Goal: Information Seeking & Learning: Find specific fact

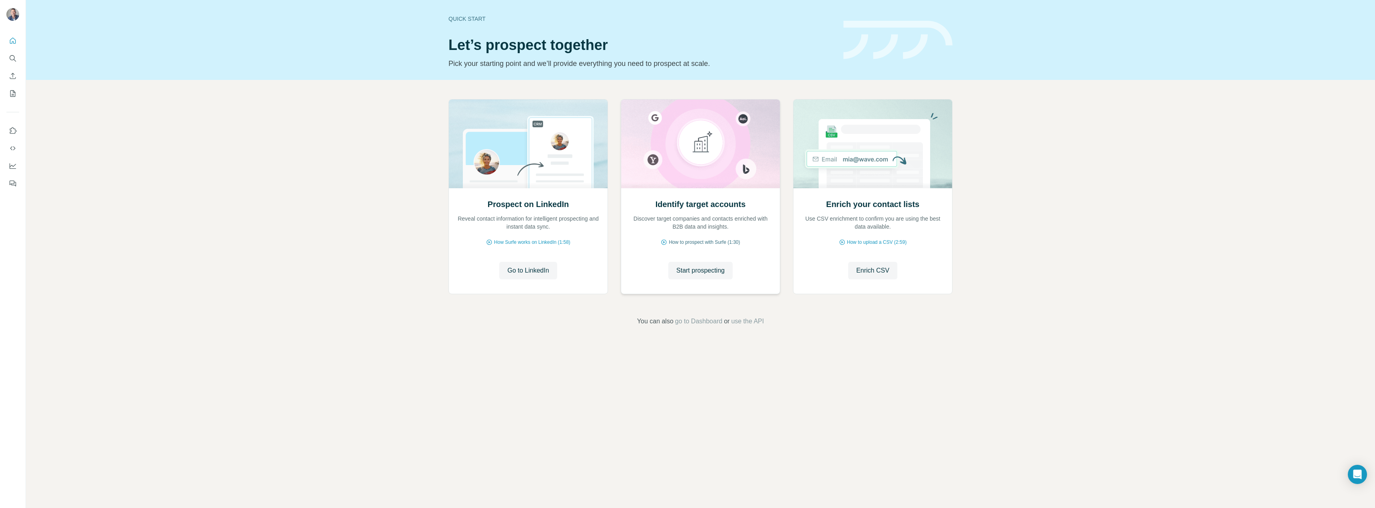
click at [693, 241] on span "How to prospect with Surfe (1:30)" at bounding box center [704, 242] width 71 height 7
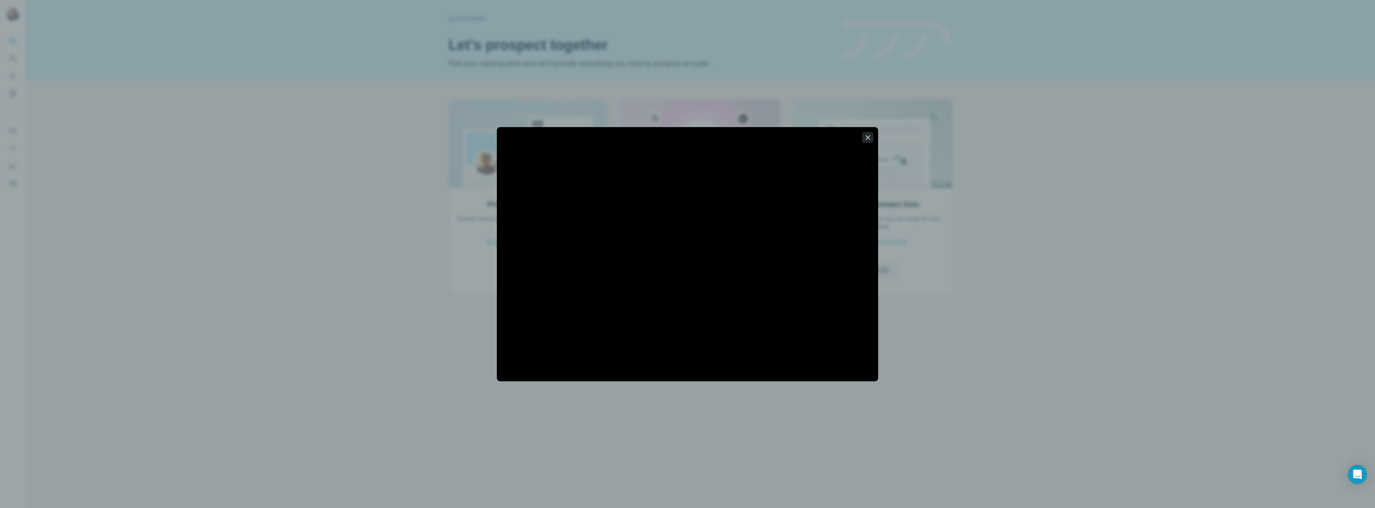
click at [869, 137] on icon "button" at bounding box center [868, 137] width 8 height 8
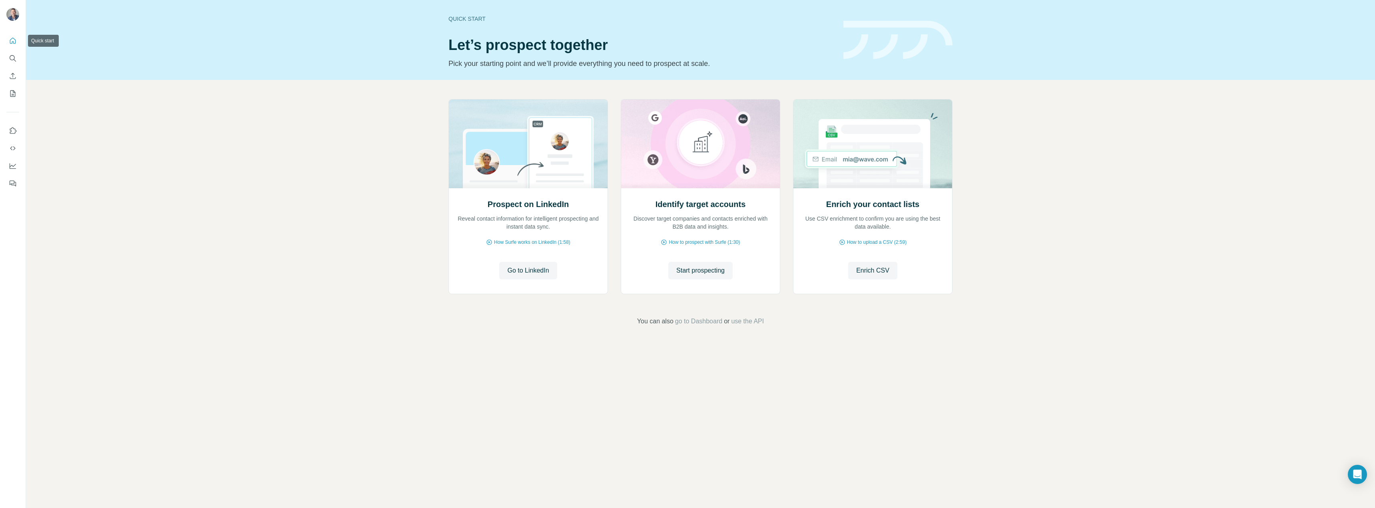
click at [14, 39] on icon "Quick start" at bounding box center [13, 41] width 6 height 6
click at [11, 56] on icon "Search" at bounding box center [13, 58] width 8 height 8
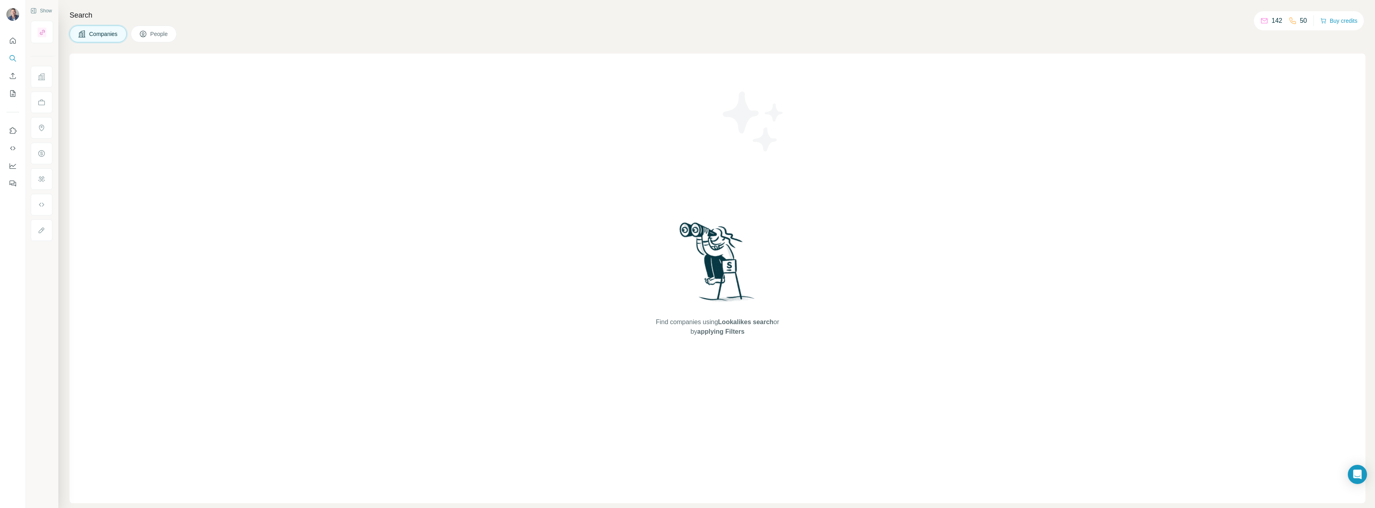
click at [102, 31] on span "Companies" at bounding box center [103, 34] width 29 height 8
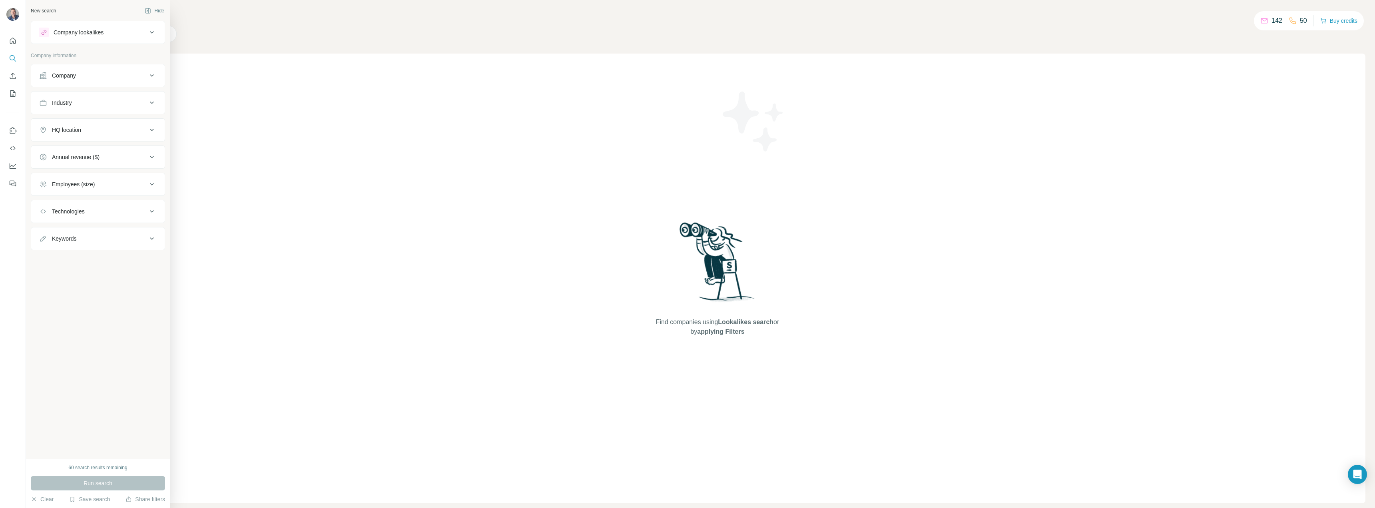
click at [147, 102] on icon at bounding box center [152, 103] width 10 height 10
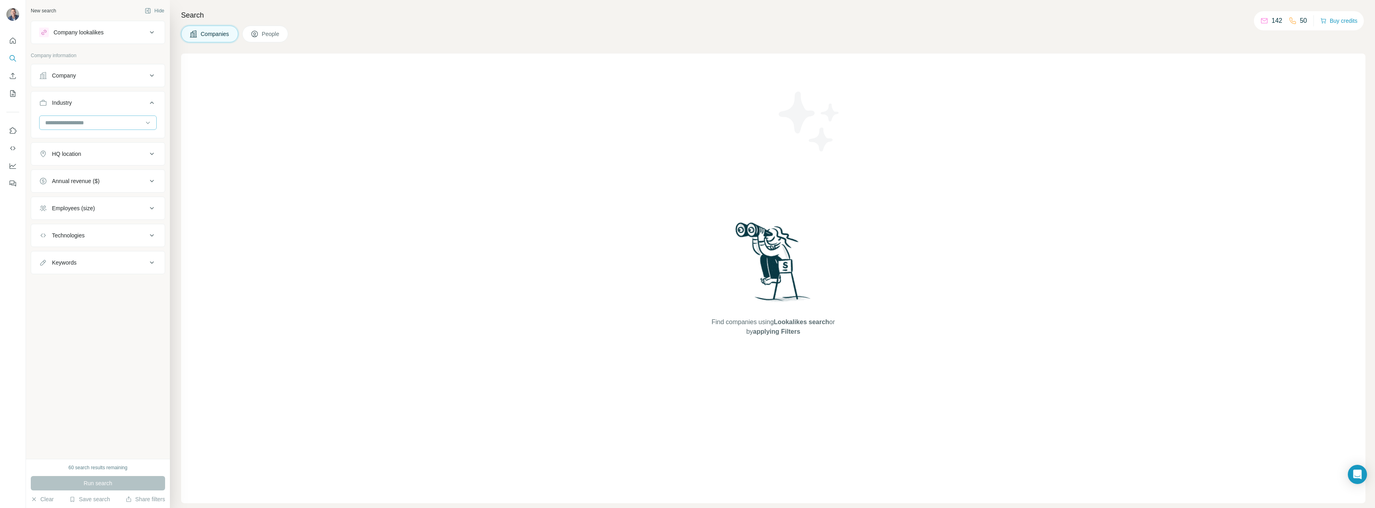
click at [78, 121] on input at bounding box center [93, 122] width 99 height 9
type input "********"
click at [54, 182] on p "Security" at bounding box center [56, 184] width 20 height 8
click at [148, 182] on icon at bounding box center [152, 182] width 10 height 10
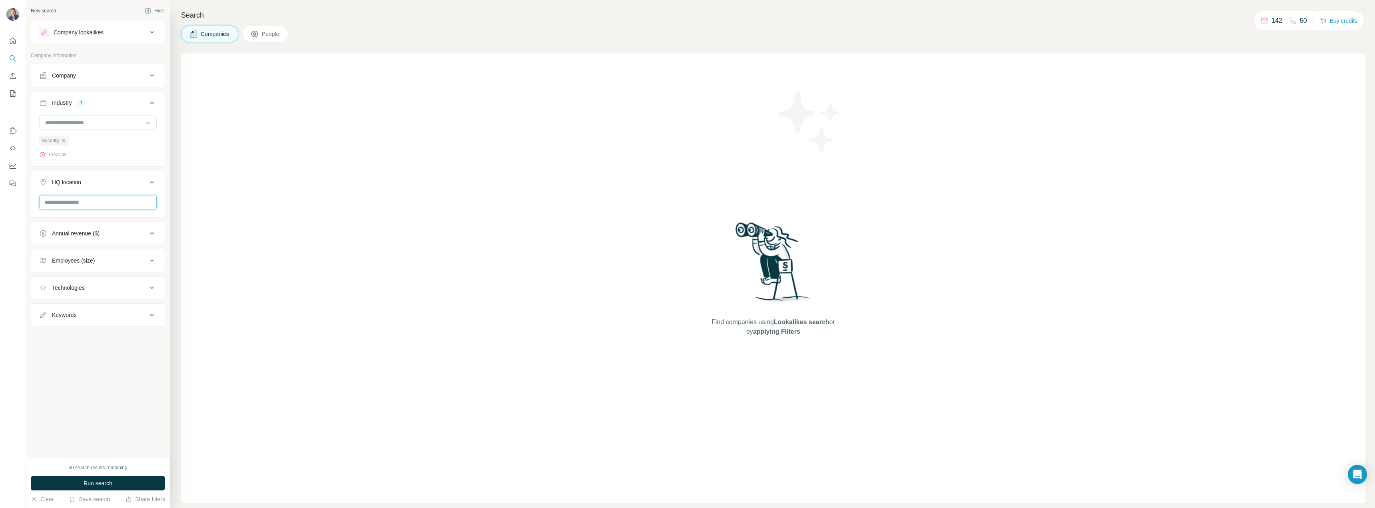
click at [75, 204] on input "text" at bounding box center [97, 202] width 117 height 14
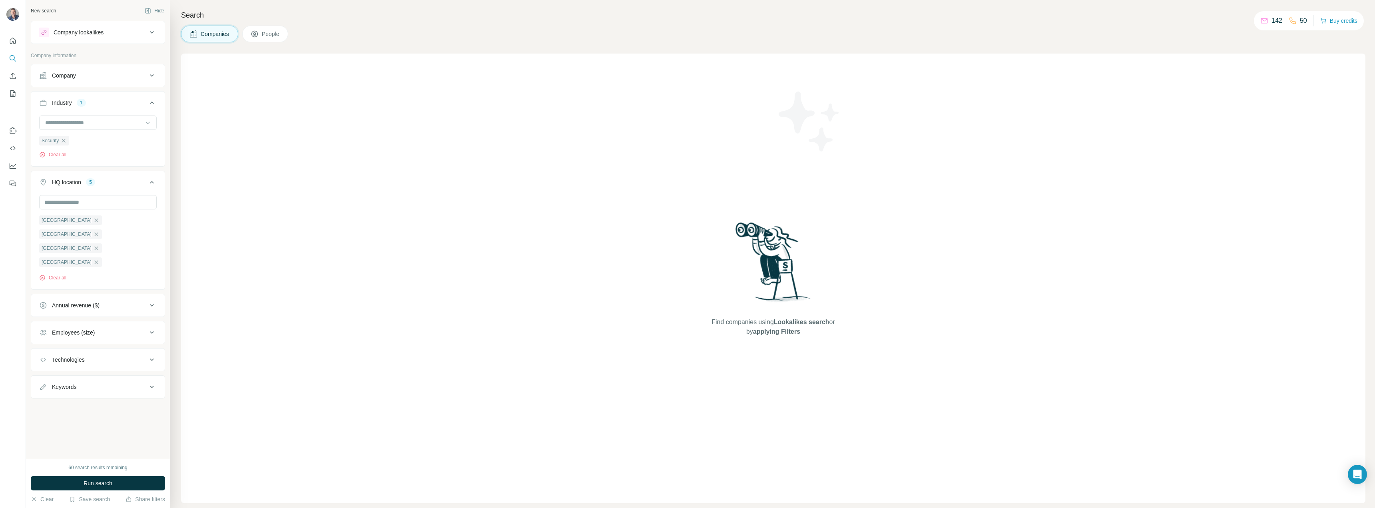
click at [152, 182] on icon at bounding box center [152, 182] width 4 height 2
click at [95, 263] on div "Technologies" at bounding box center [93, 264] width 108 height 8
click at [93, 285] on input "text" at bounding box center [97, 284] width 117 height 14
click at [151, 264] on icon at bounding box center [152, 264] width 4 height 2
click at [96, 483] on span "Run search" at bounding box center [98, 483] width 29 height 8
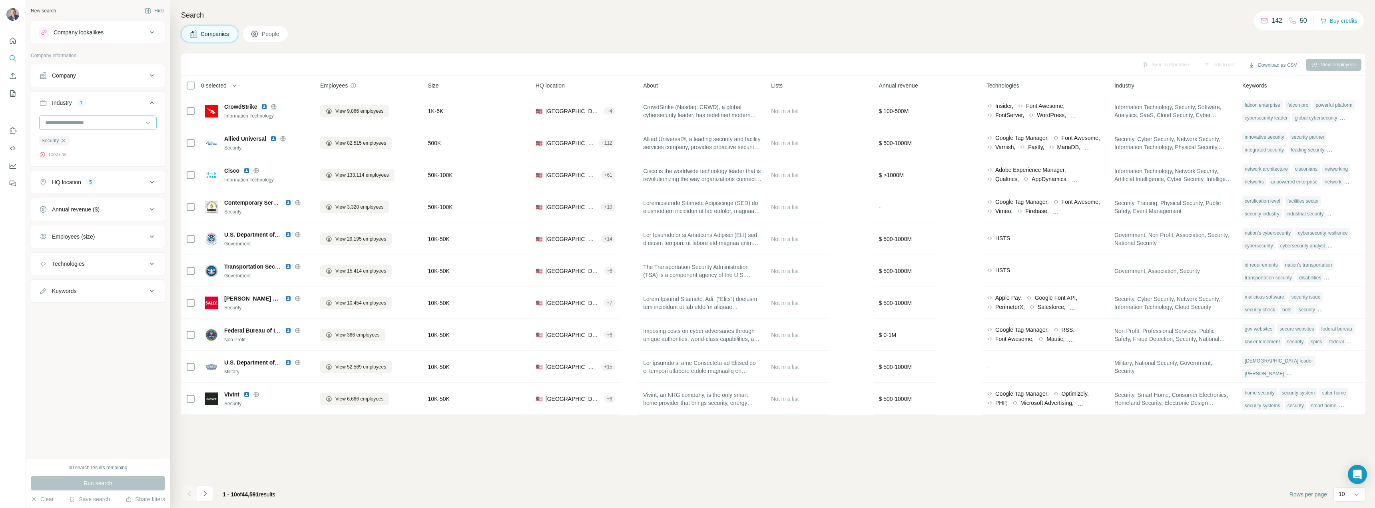
click at [90, 120] on input at bounding box center [93, 122] width 99 height 9
type input "********"
click at [74, 168] on p "Physical Security" at bounding box center [67, 169] width 43 height 8
click at [64, 141] on icon "button" at bounding box center [63, 140] width 6 height 6
click at [89, 484] on span "Run search" at bounding box center [98, 483] width 29 height 8
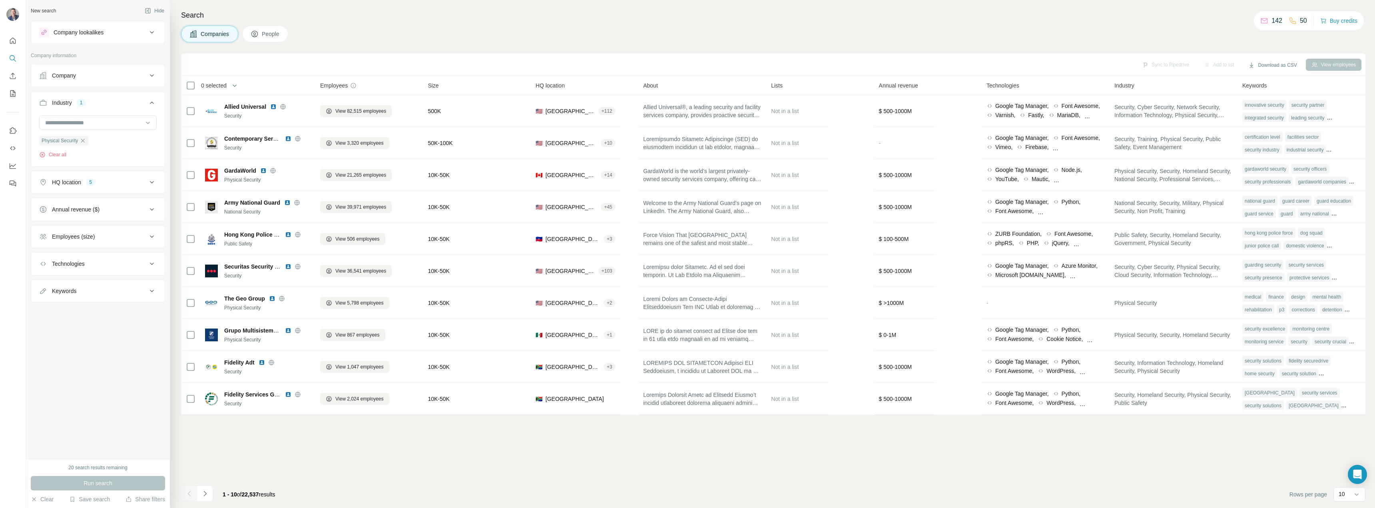
click at [1339, 66] on div "View employees" at bounding box center [1334, 65] width 56 height 12
click at [1326, 64] on div "View employees" at bounding box center [1334, 65] width 56 height 12
click at [1331, 62] on button "View employees" at bounding box center [1334, 65] width 56 height 12
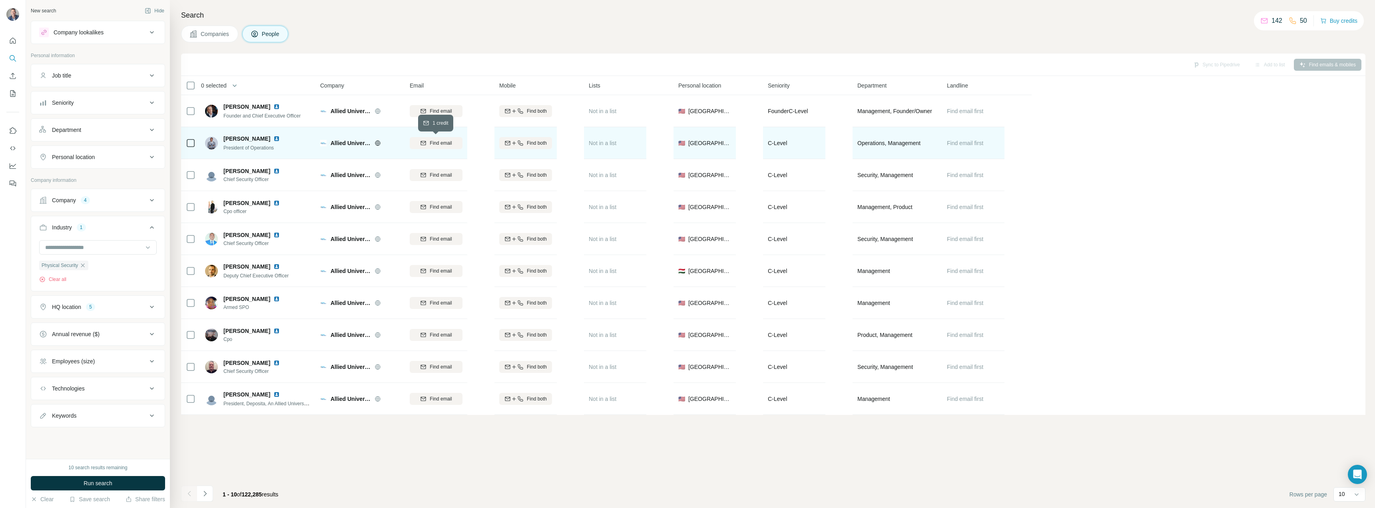
click at [438, 141] on span "Find email" at bounding box center [441, 142] width 22 height 7
click at [280, 138] on img at bounding box center [276, 138] width 6 height 6
